Goal: Information Seeking & Learning: Learn about a topic

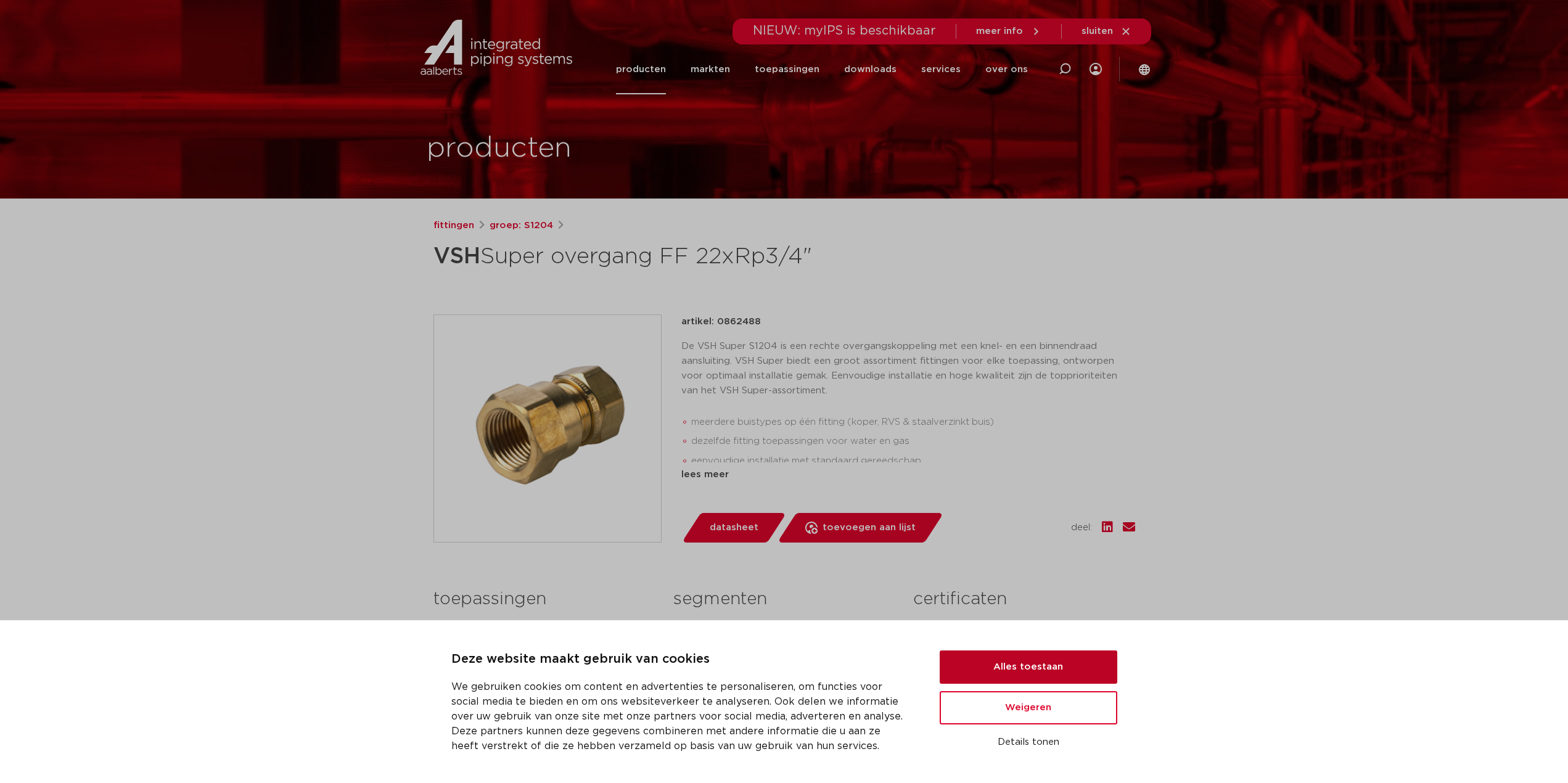
drag, startPoint x: 1009, startPoint y: 663, endPoint x: 999, endPoint y: 643, distance: 22.4
click at [1010, 663] on button "Alles toestaan" at bounding box center [1028, 667] width 177 height 34
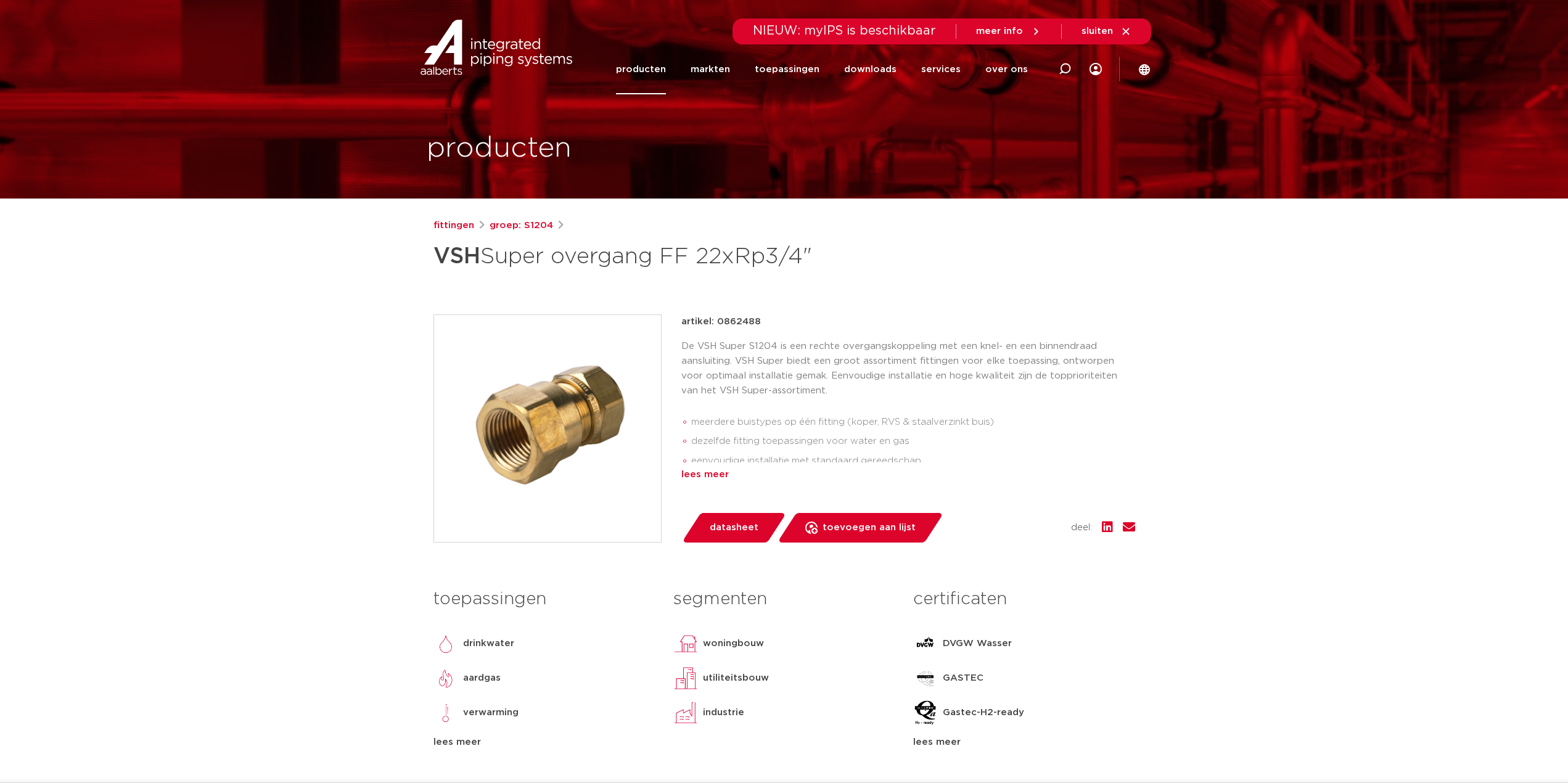
click at [705, 479] on div "lees meer" at bounding box center [908, 474] width 454 height 15
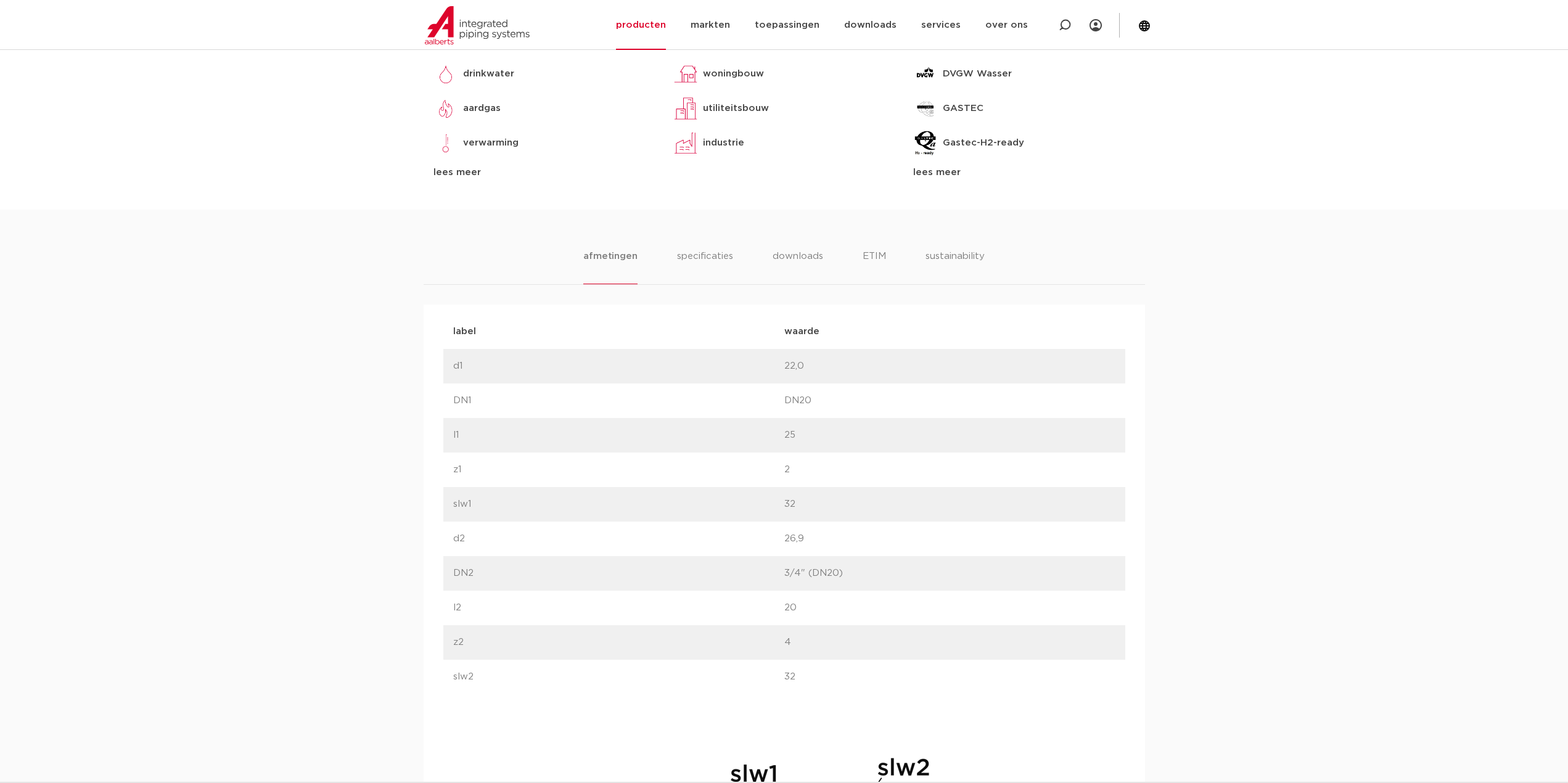
scroll to position [657, 0]
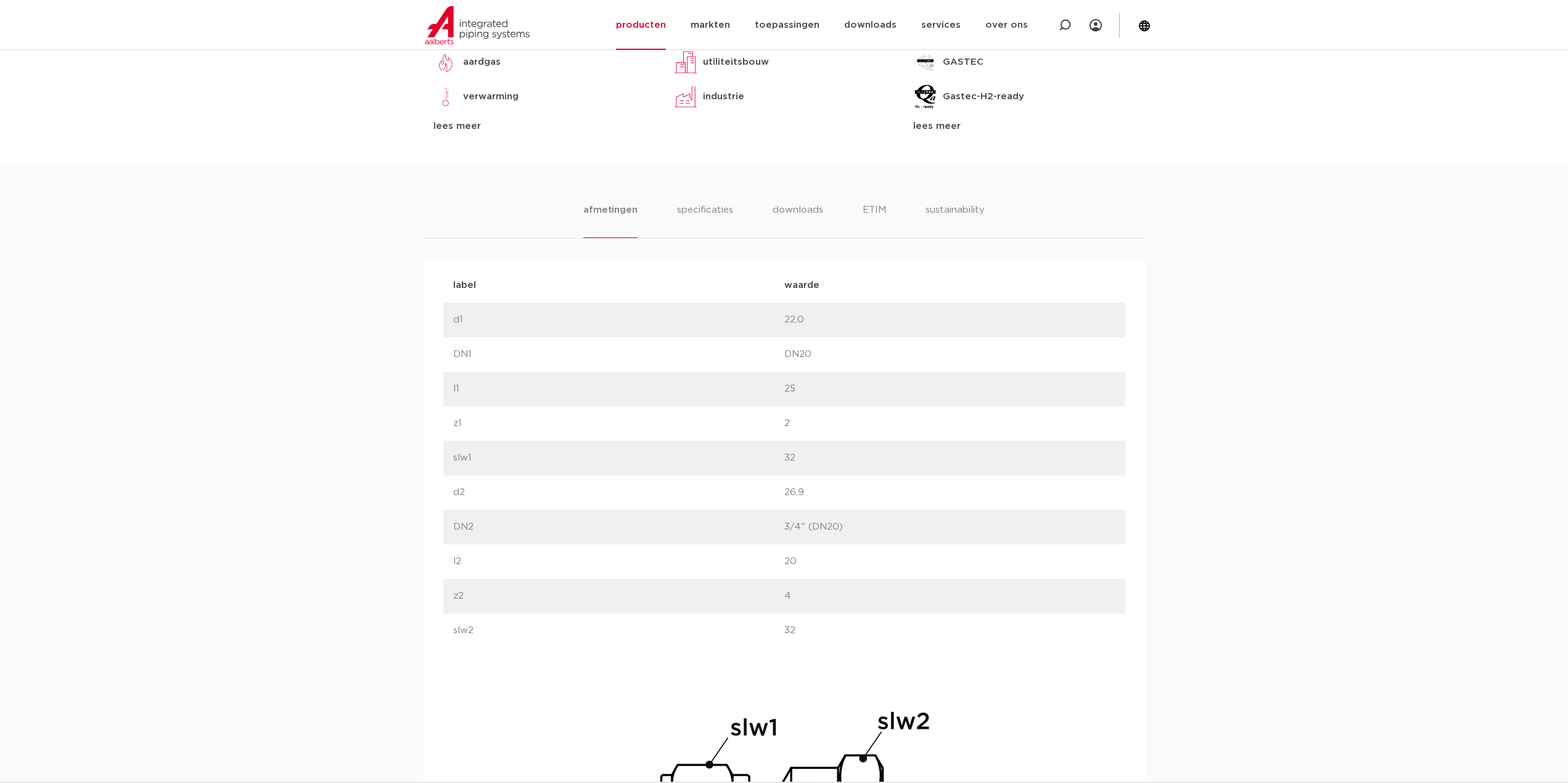
drag, startPoint x: 754, startPoint y: 533, endPoint x: 485, endPoint y: 525, distance: 269.1
click at [485, 525] on div "label DN2 waarde 3/4" (DN20)" at bounding box center [784, 527] width 682 height 34
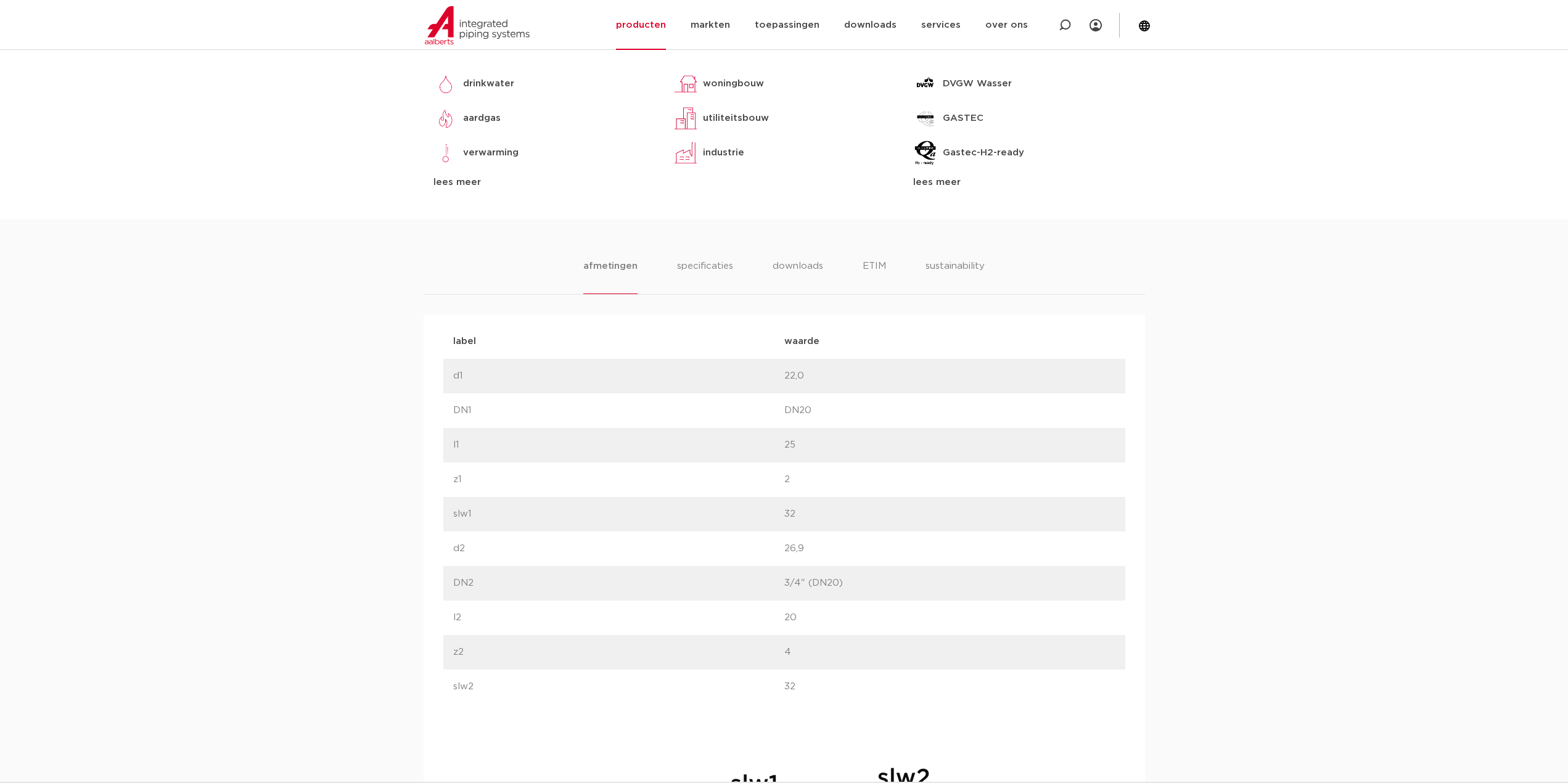
scroll to position [66, 0]
